Goal: Information Seeking & Learning: Find specific fact

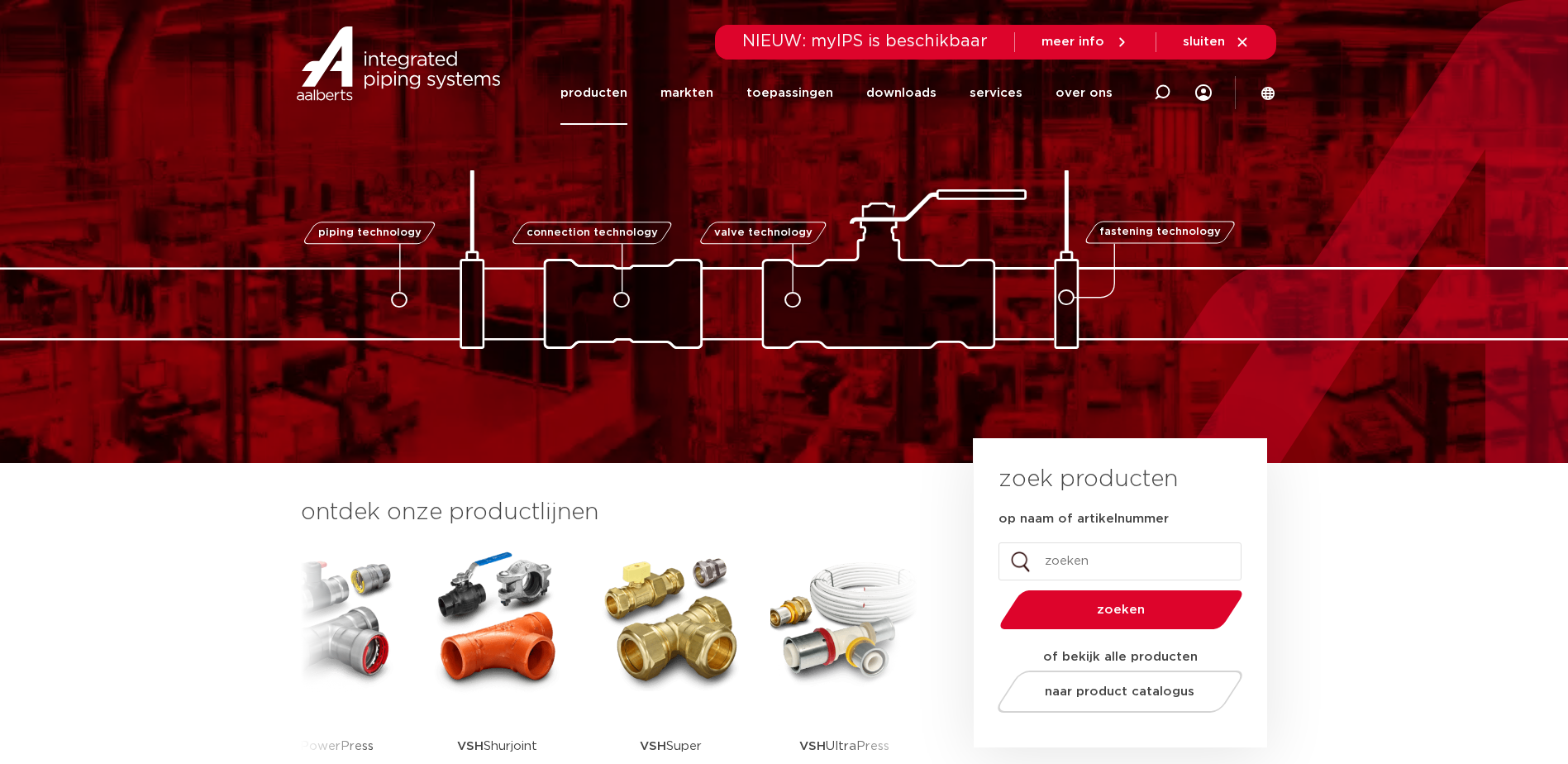
click at [607, 93] on link "producten" at bounding box center [594, 93] width 67 height 64
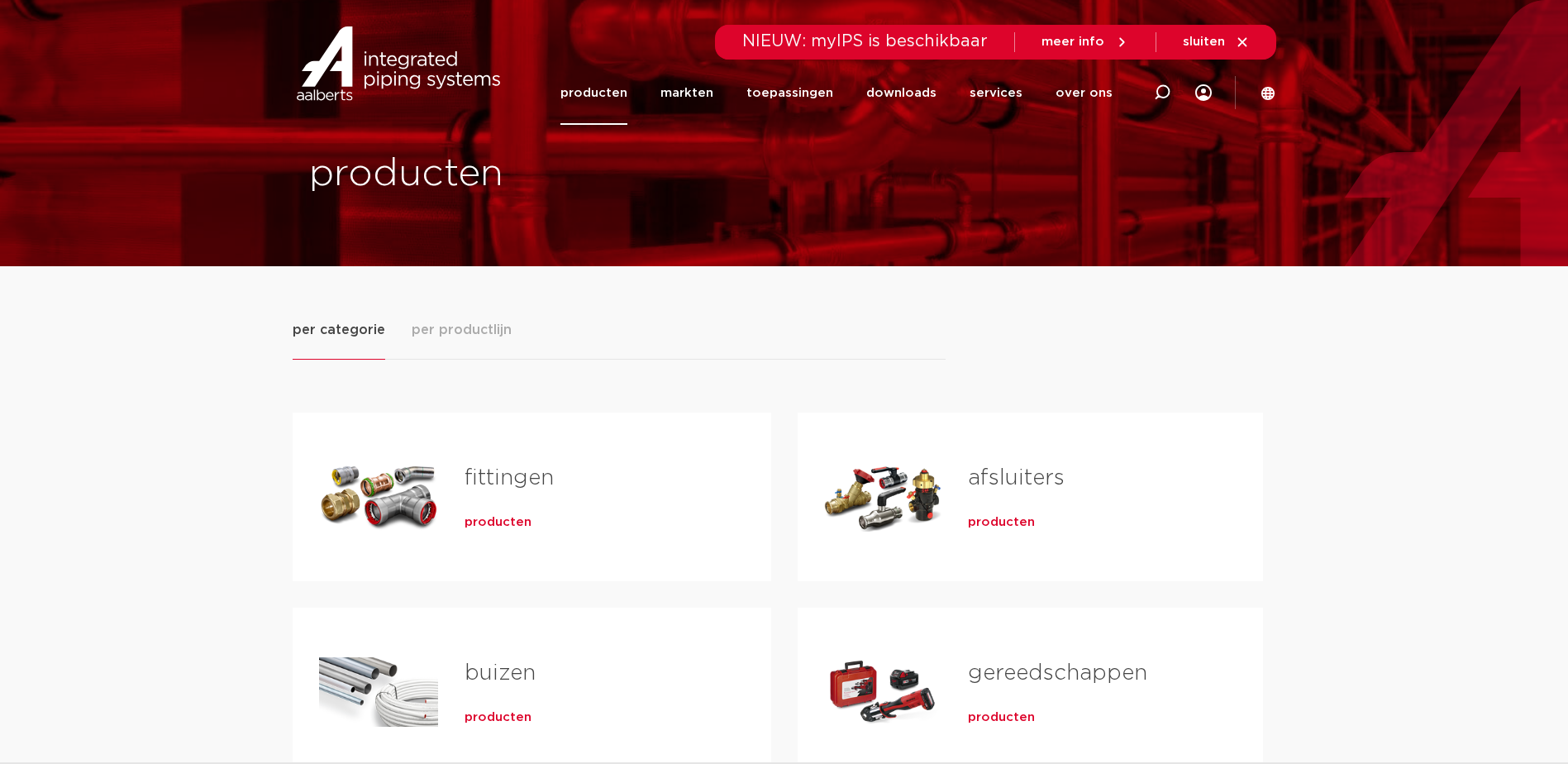
click at [531, 467] on link "fittingen" at bounding box center [509, 478] width 89 height 22
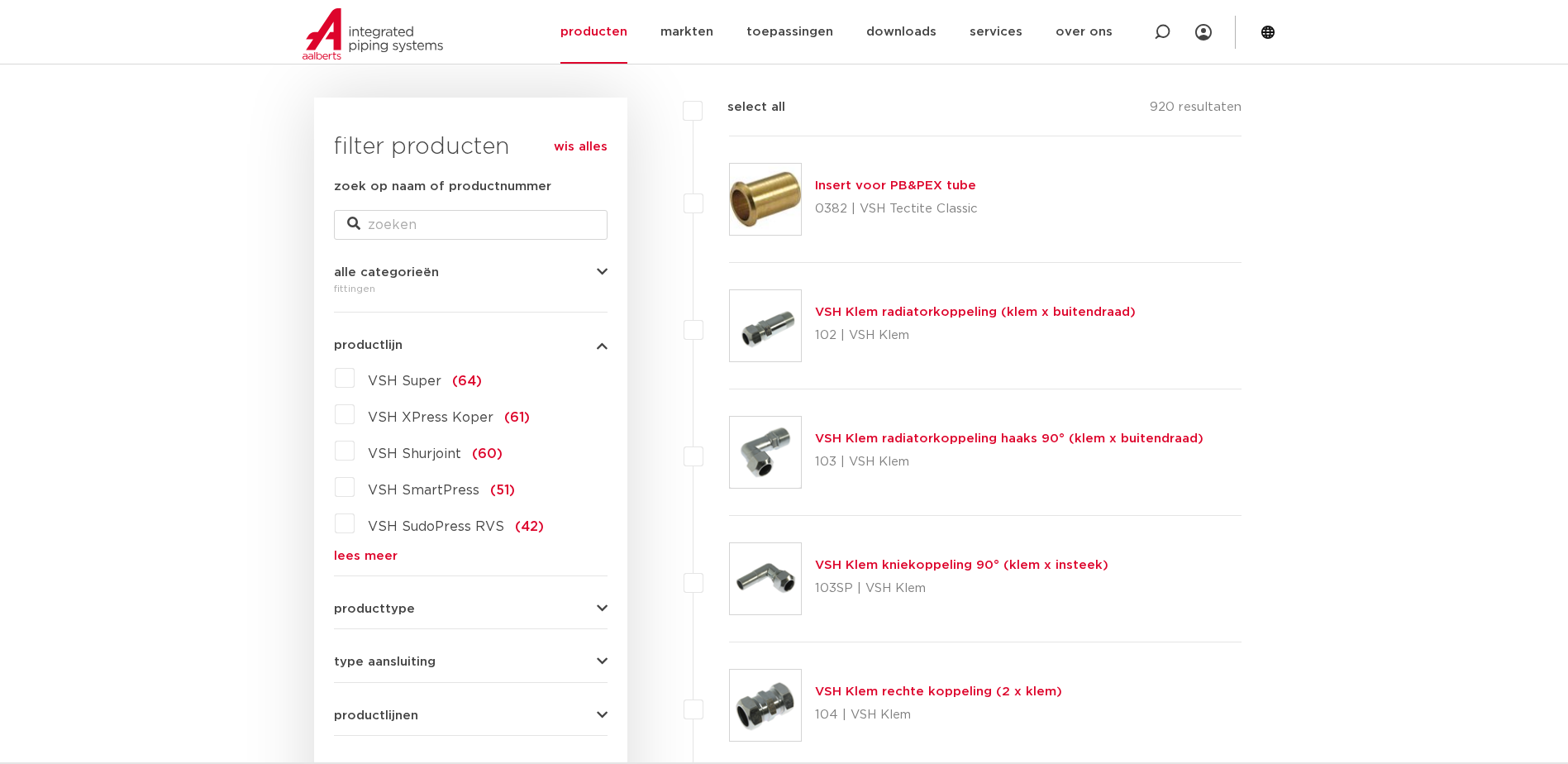
scroll to position [248, 0]
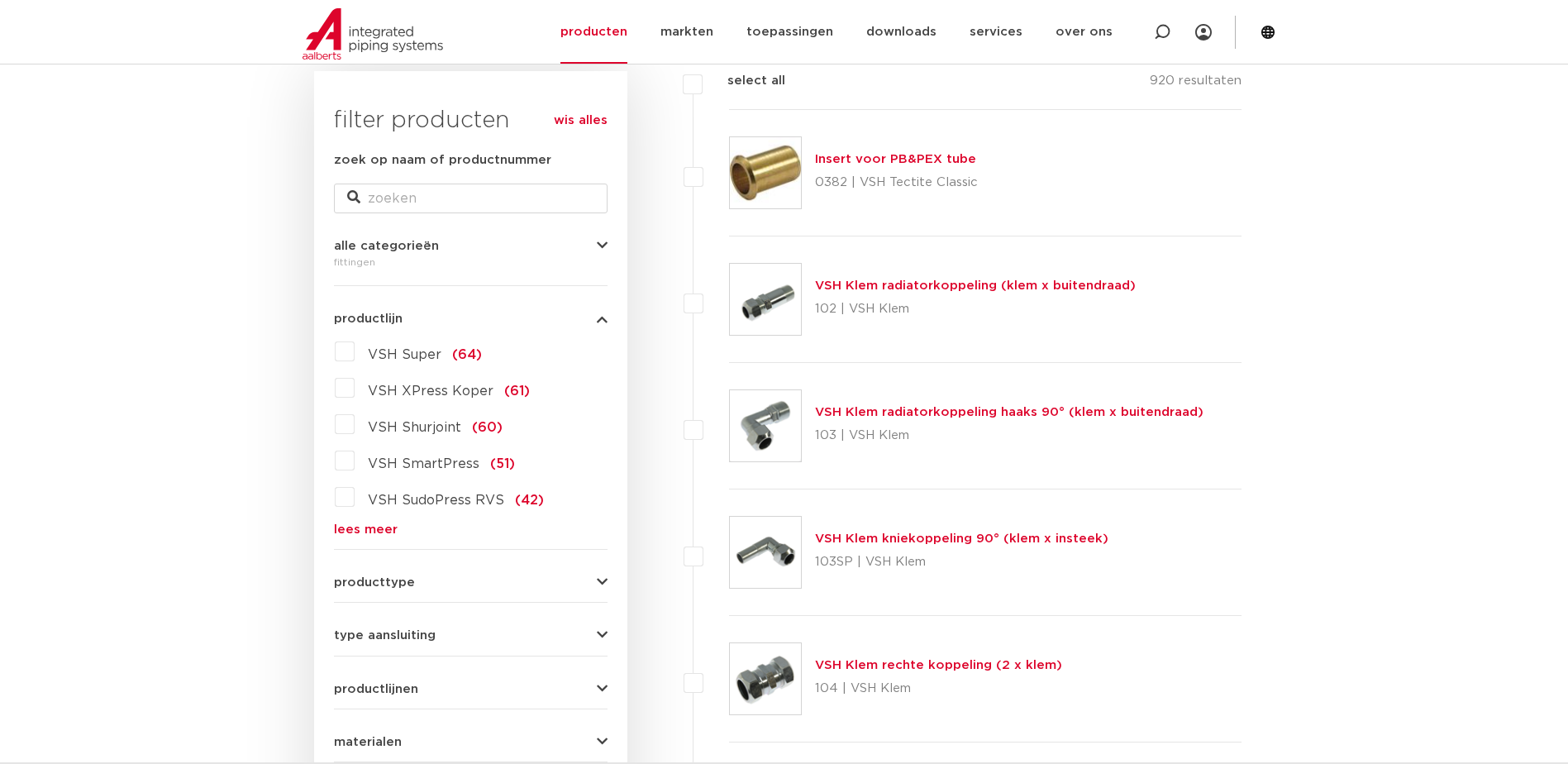
click at [355, 388] on label "VSH XPress Koper (61)" at bounding box center [442, 387] width 176 height 26
click at [0, 0] on input "VSH XPress Koper (61)" at bounding box center [0, 0] width 0 height 0
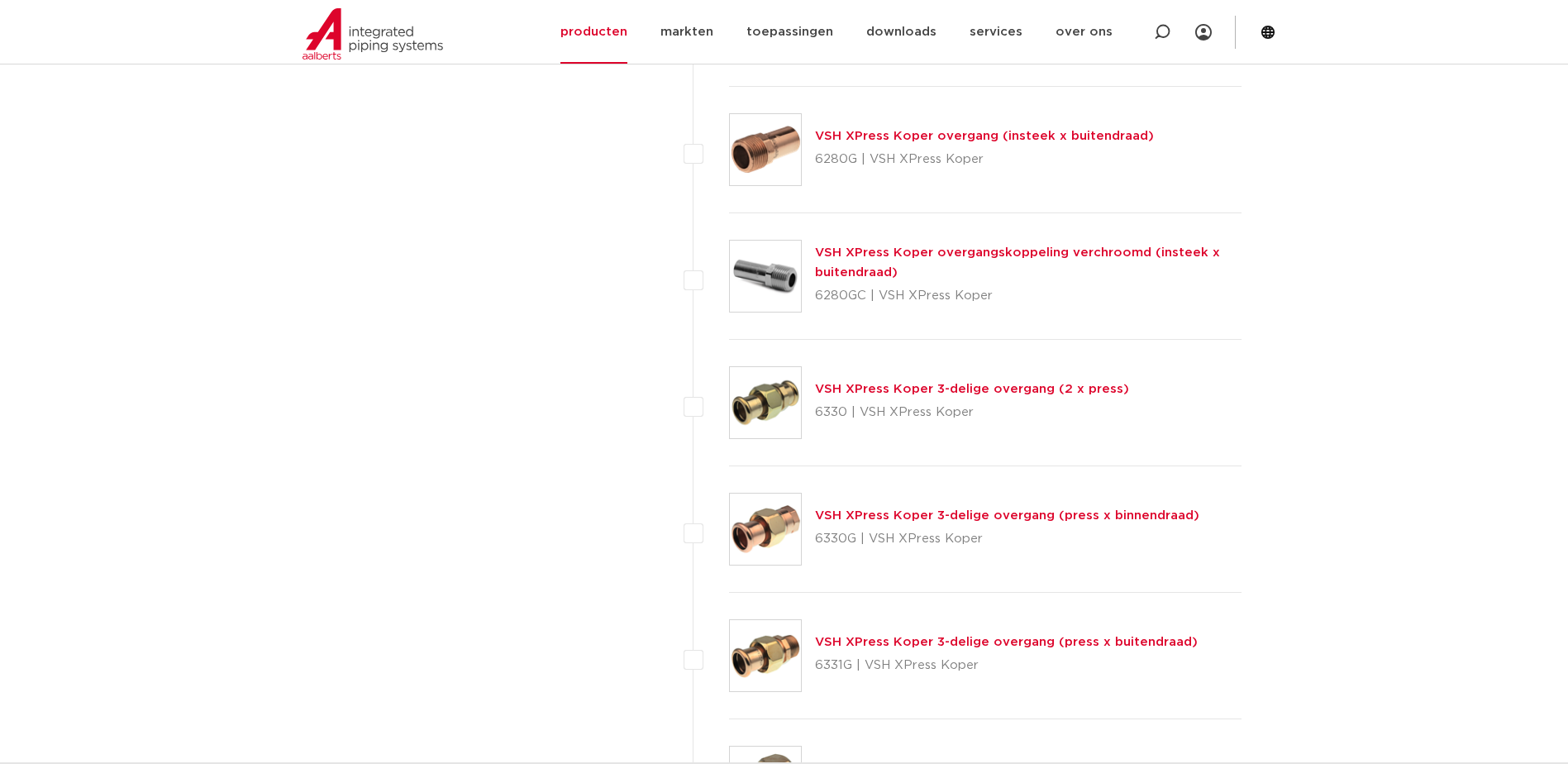
scroll to position [1819, 0]
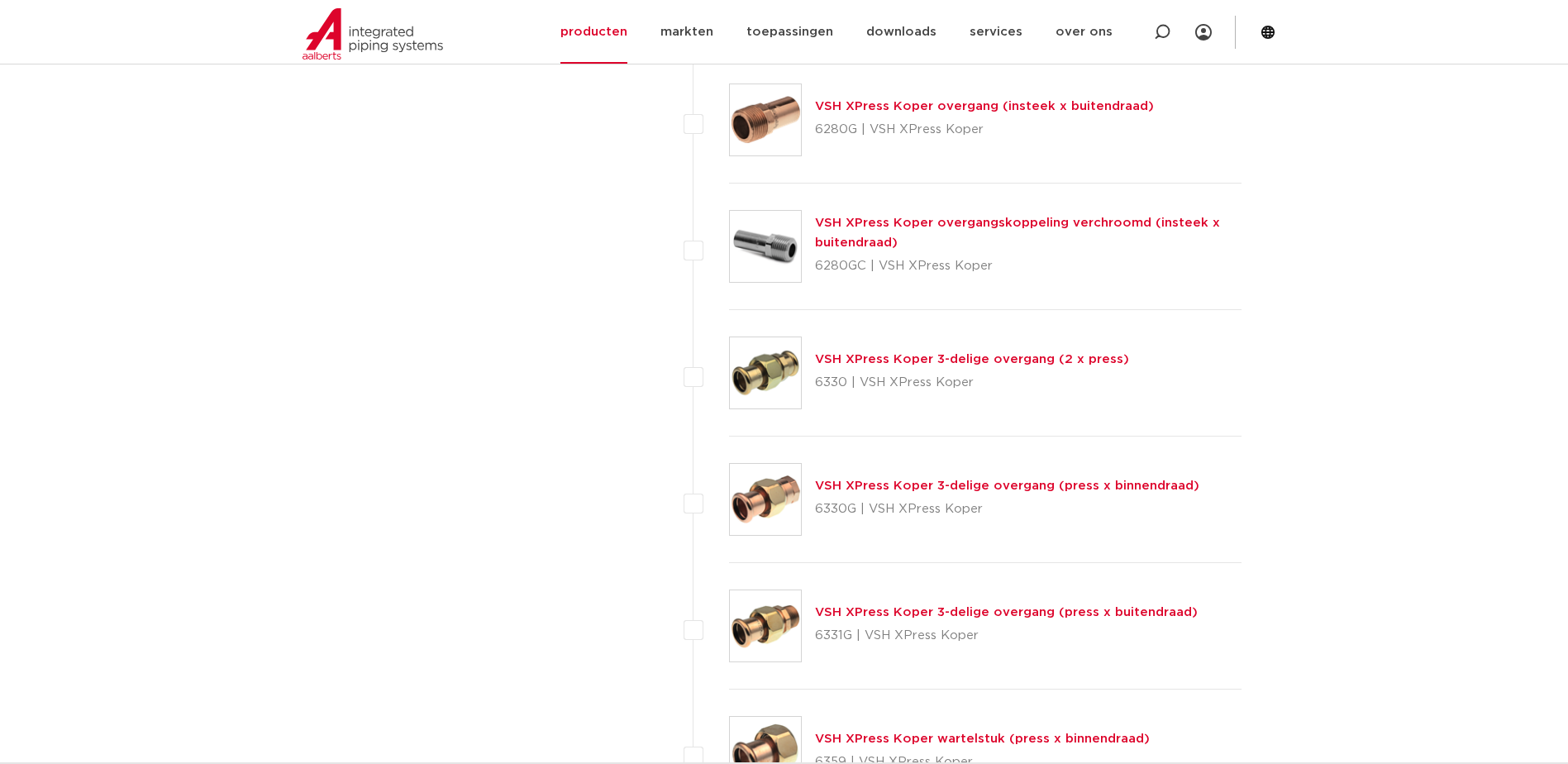
click at [887, 608] on link "VSH XPress Koper 3-delige overgang (press x buitendraad)" at bounding box center [1006, 613] width 382 height 13
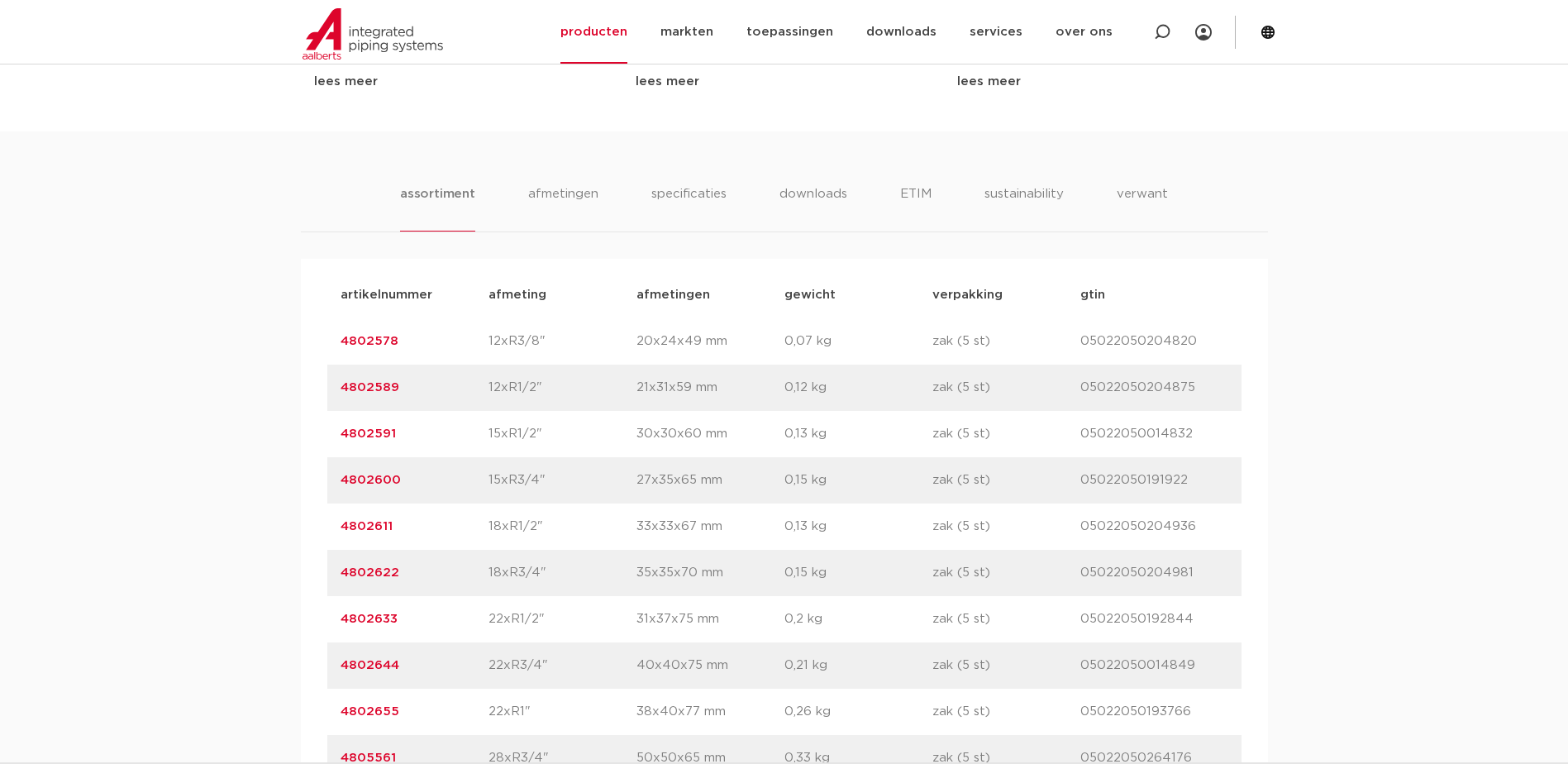
scroll to position [993, 0]
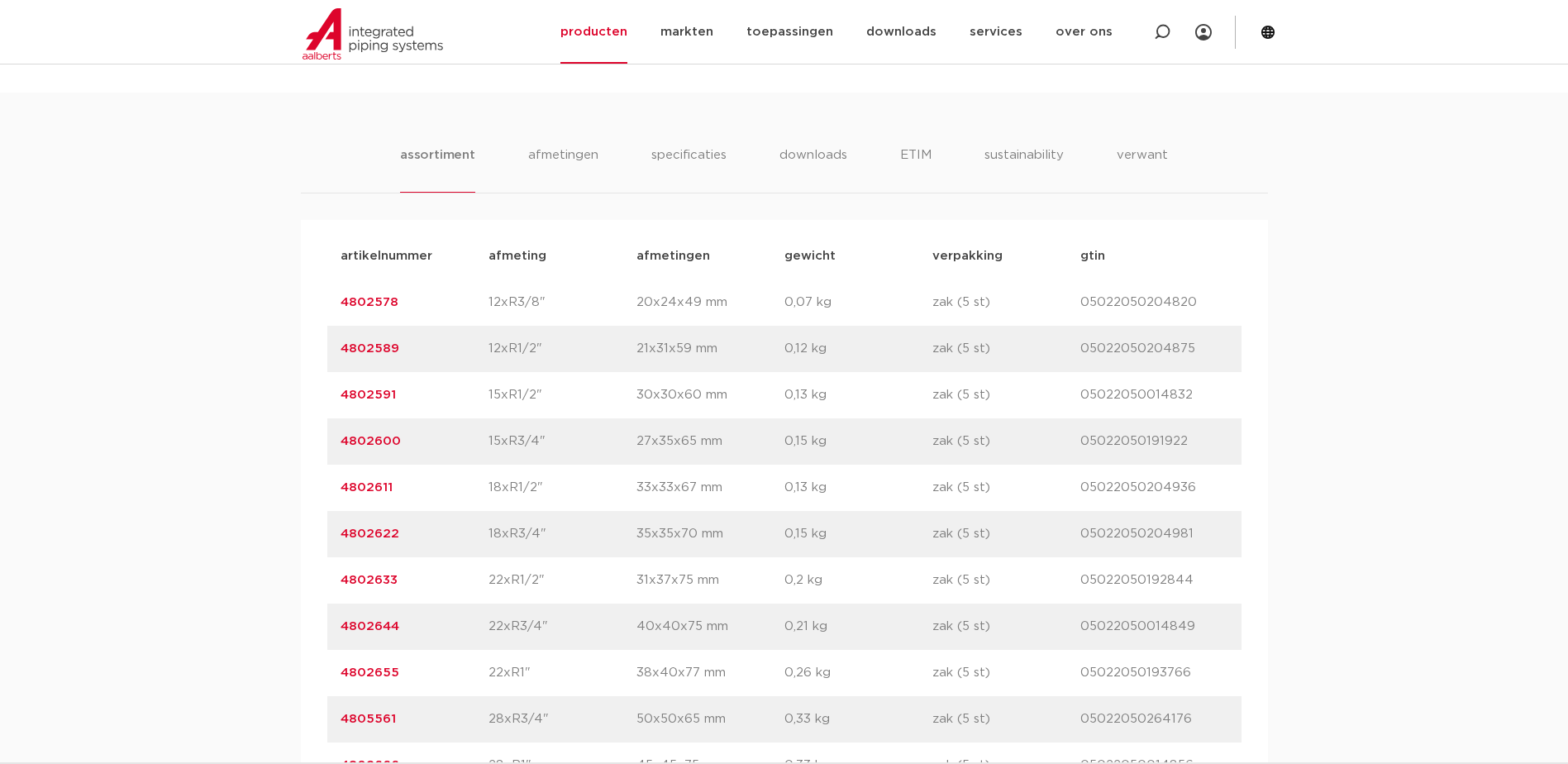
drag, startPoint x: 398, startPoint y: 579, endPoint x: 333, endPoint y: 582, distance: 65.1
click at [333, 582] on div "artikelnummer 4802633 afmeting 22xR1/2" afmetingen 31x37x75 mm gewicht 0,2 kg v…" at bounding box center [784, 580] width 914 height 46
copy link "4802633"
click at [375, 584] on link "4802633" at bounding box center [369, 580] width 57 height 13
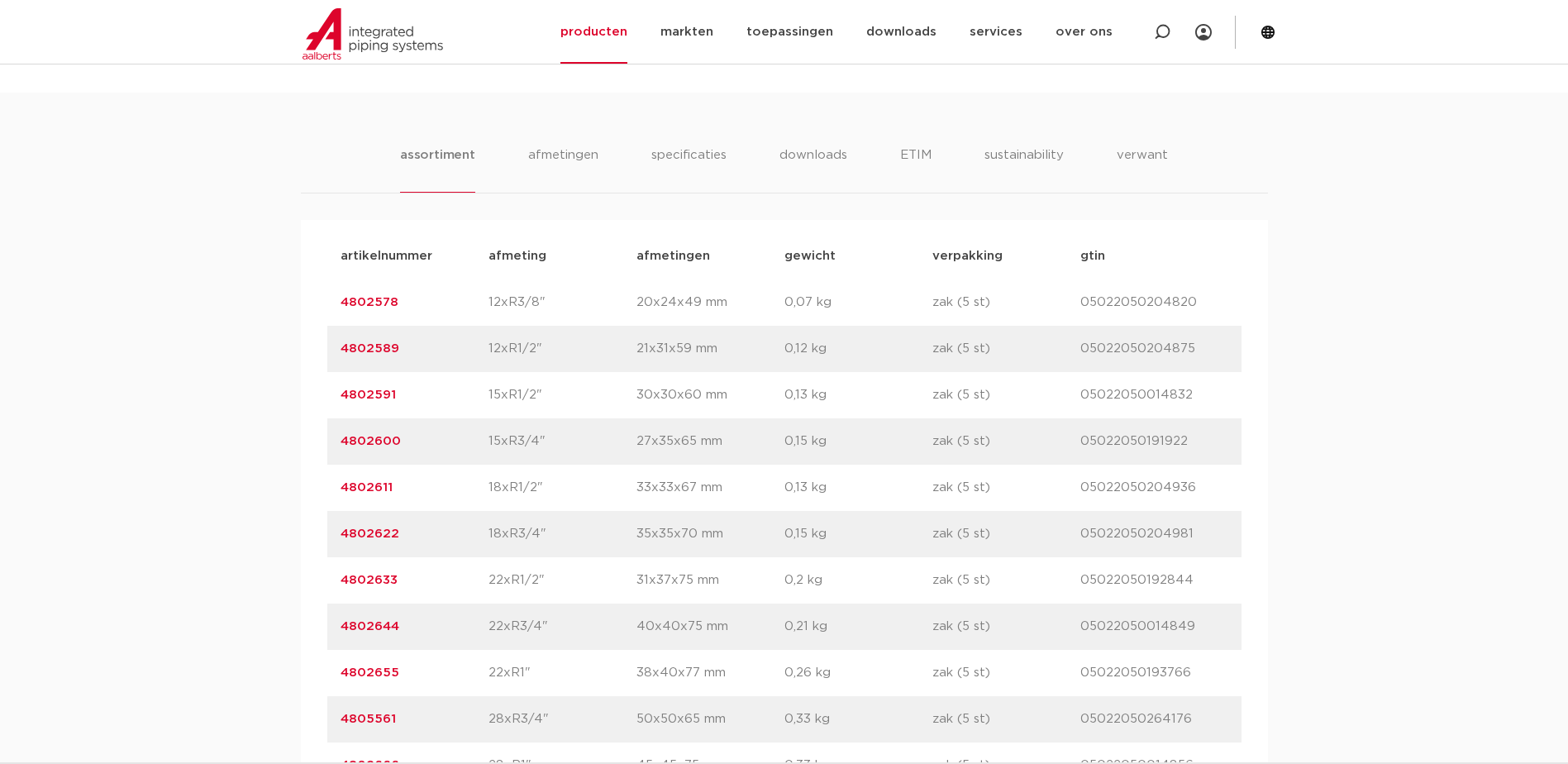
copy link "4802633"
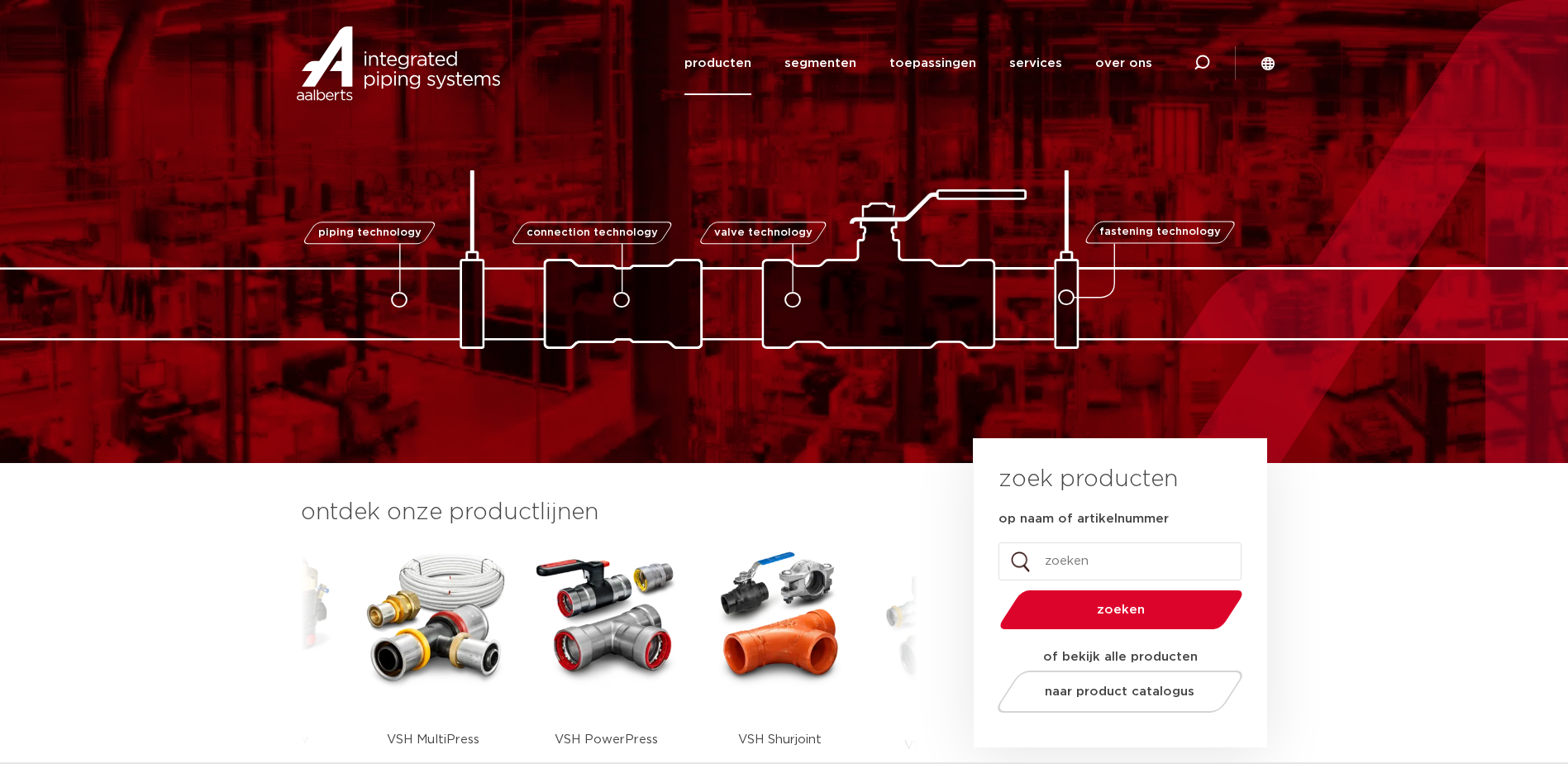
click at [734, 63] on link "producten" at bounding box center [718, 64] width 67 height 64
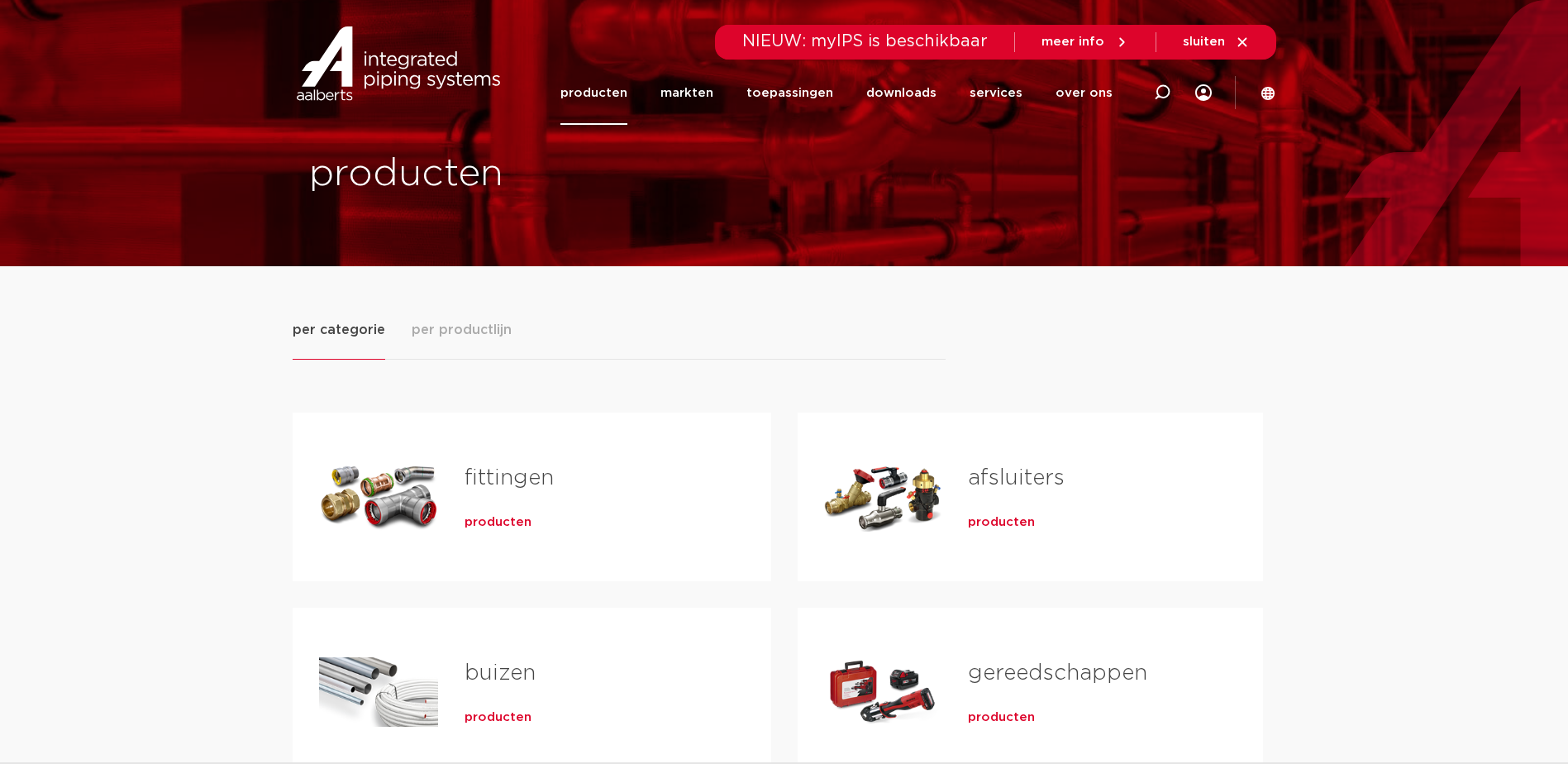
click at [535, 467] on link "fittingen" at bounding box center [509, 478] width 89 height 22
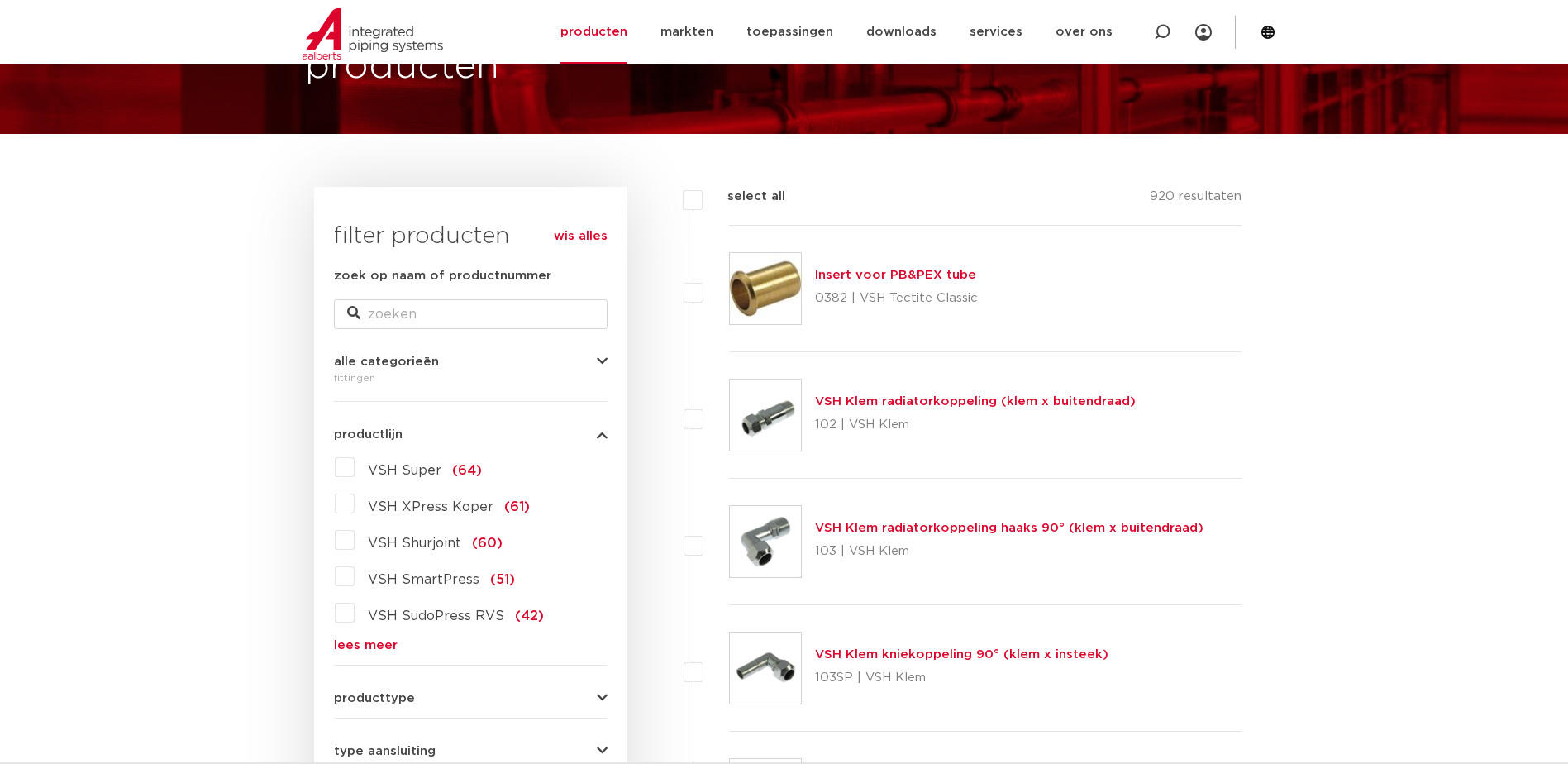
scroll to position [83, 0]
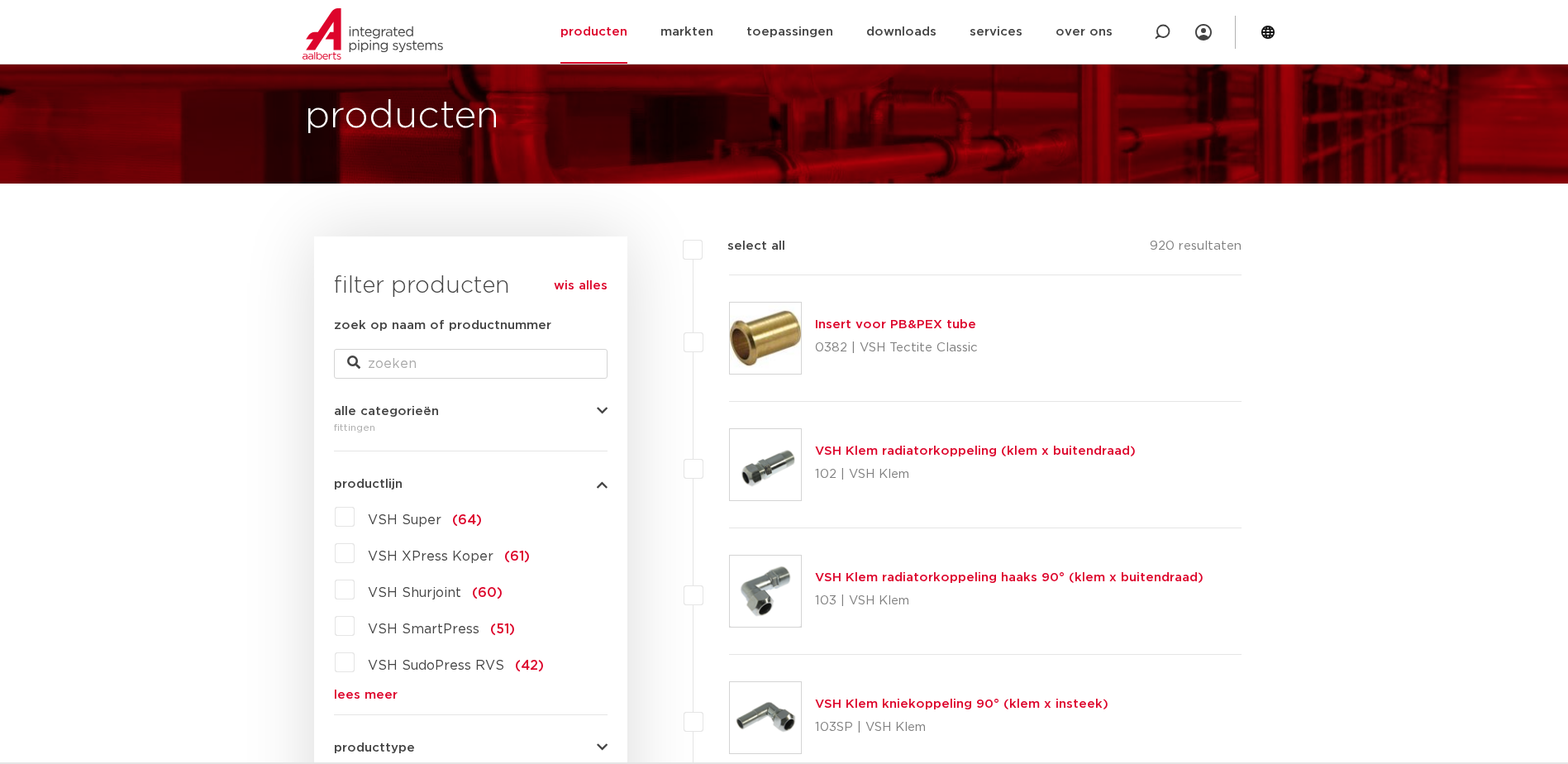
click at [410, 558] on span "VSH XPress Koper" at bounding box center [430, 556] width 126 height 14
click at [0, 0] on input "VSH XPress Koper (61)" at bounding box center [0, 0] width 0 height 0
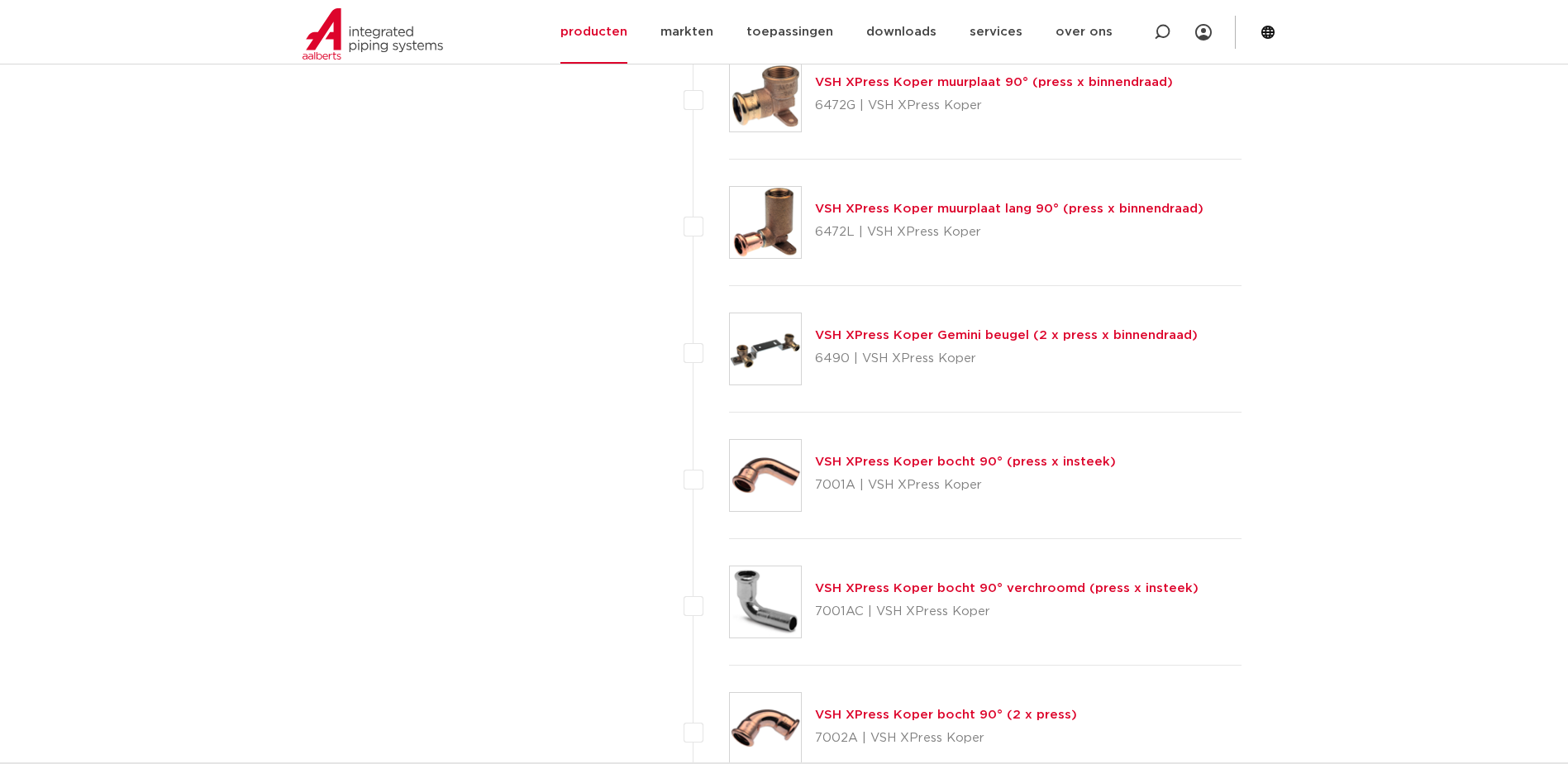
scroll to position [2811, 0]
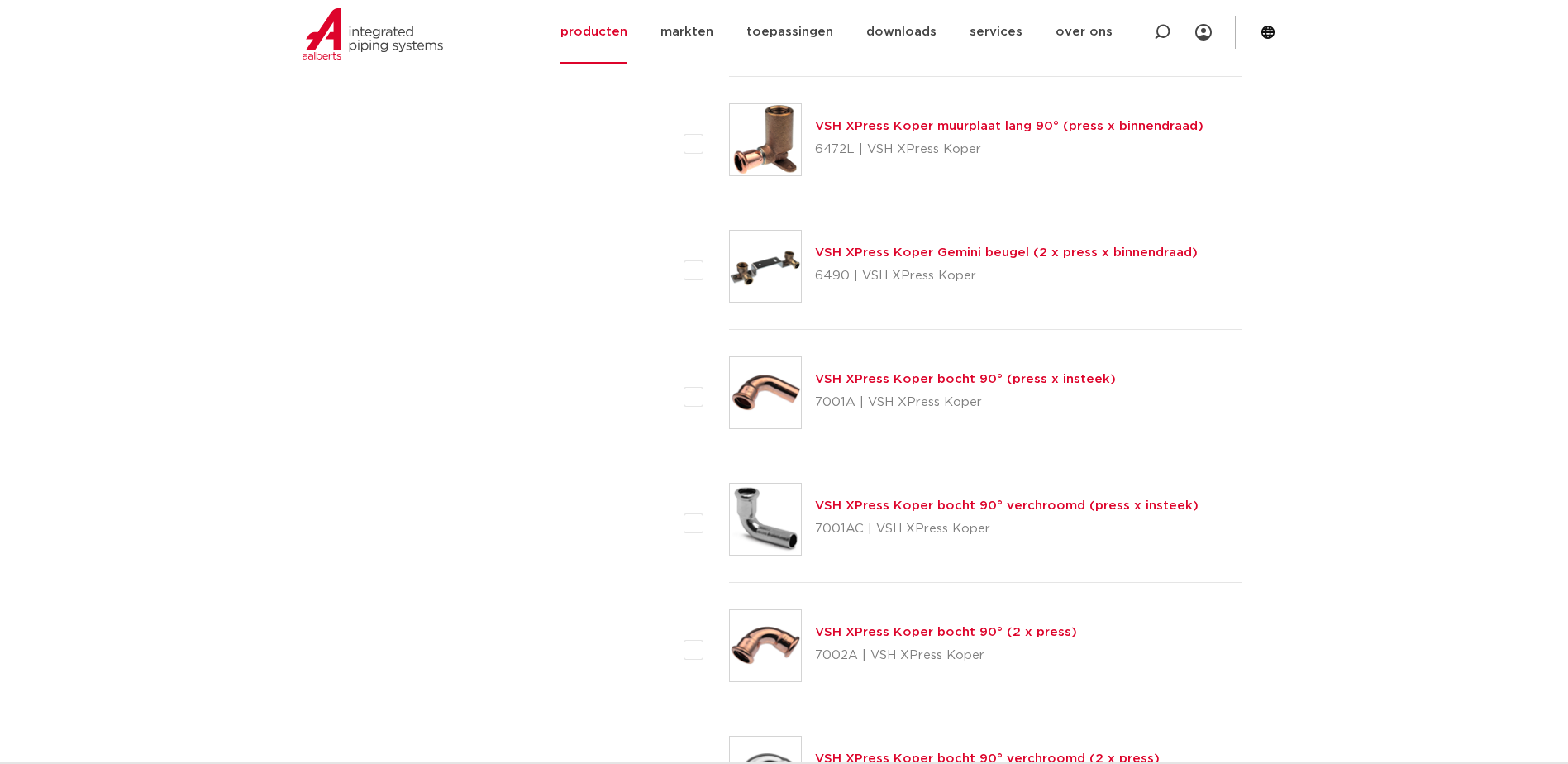
click at [892, 631] on link "VSH XPress Koper bocht 90° (2 x press)" at bounding box center [946, 632] width 262 height 13
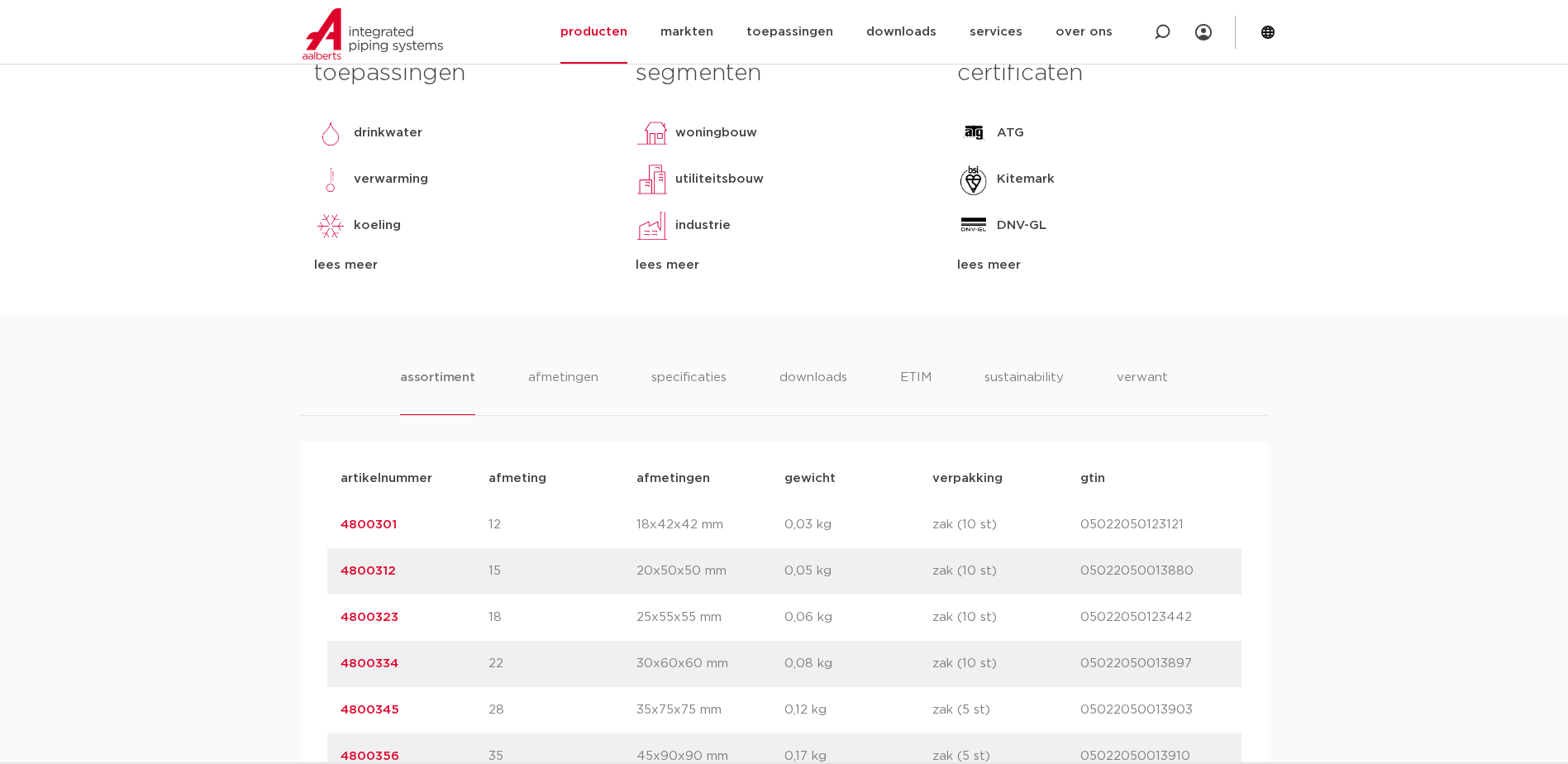
scroll to position [744, 0]
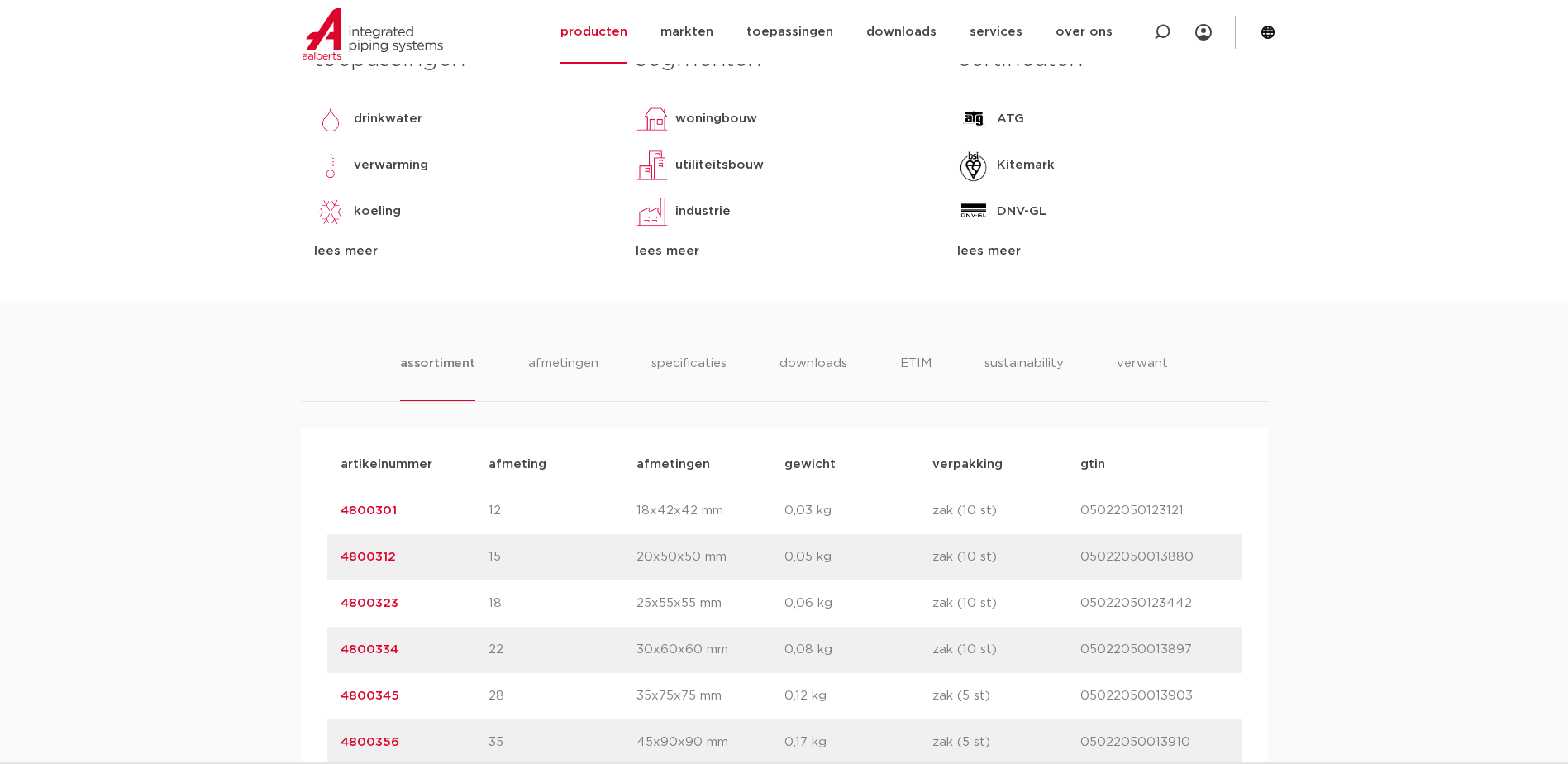
drag, startPoint x: 400, startPoint y: 650, endPoint x: 333, endPoint y: 652, distance: 67.0
click at [333, 652] on div "artikelnummer 4800334 afmeting 22 [GEOGRAPHIC_DATA] 30x60x60 mm gewicht 0,08 kg…" at bounding box center [784, 649] width 914 height 46
copy link "4800334"
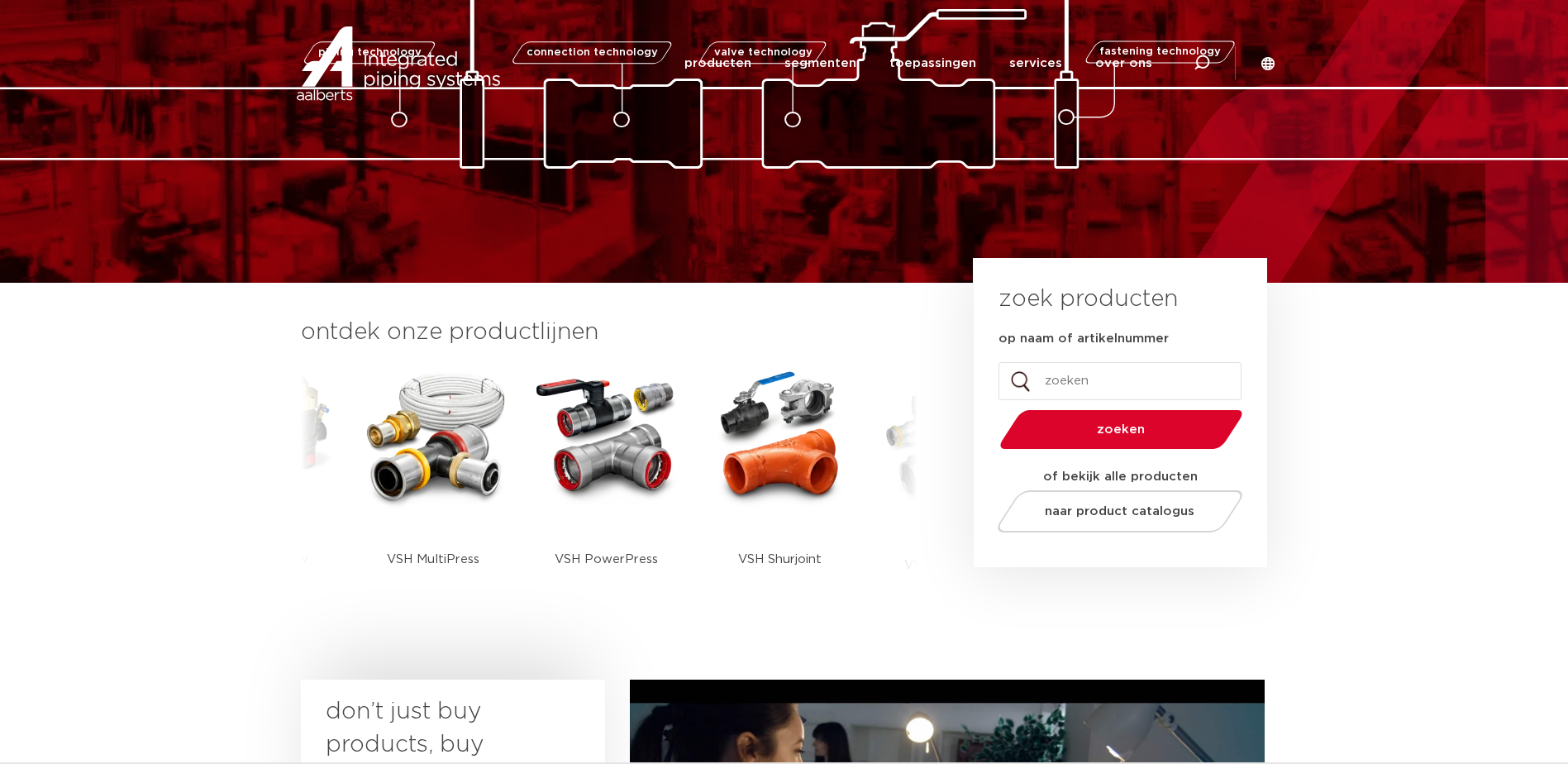
scroll to position [121, 0]
